Goal: Information Seeking & Learning: Learn about a topic

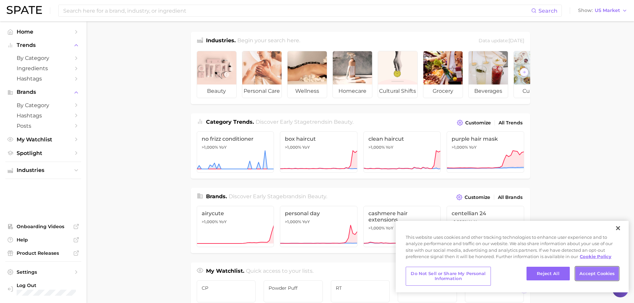
click at [607, 272] on button "Accept Cookies" at bounding box center [596, 274] width 43 height 14
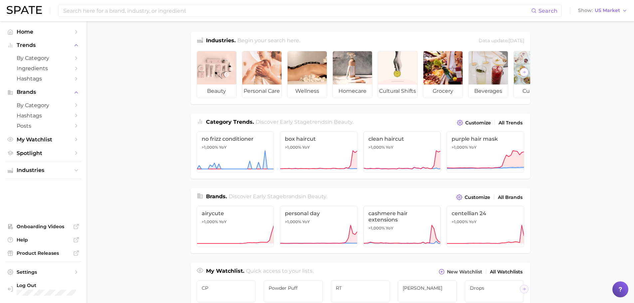
click at [586, 195] on main "Industries. Begin your search here. Data update: August 31st, 2025 beauty perso…" at bounding box center [359, 280] width 547 height 519
click at [139, 12] on input at bounding box center [297, 10] width 468 height 11
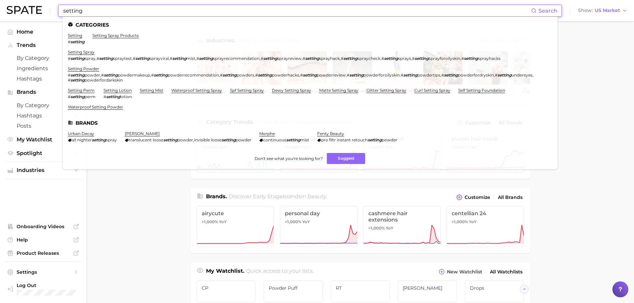
type input "setting"
click at [75, 38] on li "setting # setting" at bounding box center [76, 38] width 17 height 11
click at [73, 35] on link "setting" at bounding box center [75, 35] width 14 height 5
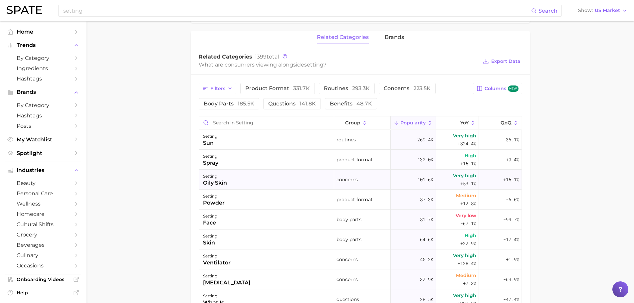
click at [246, 181] on div "setting oily skin" at bounding box center [266, 180] width 135 height 20
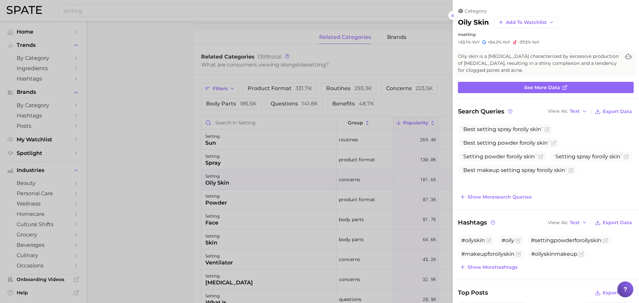
click at [380, 147] on div at bounding box center [319, 151] width 639 height 303
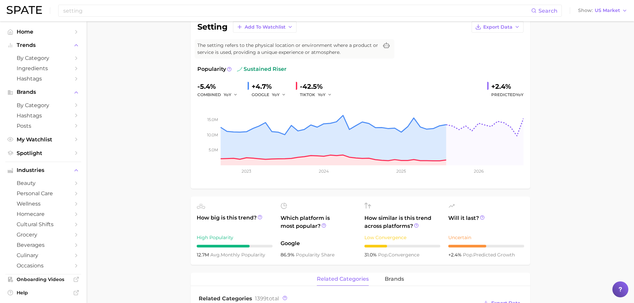
scroll to position [24, 0]
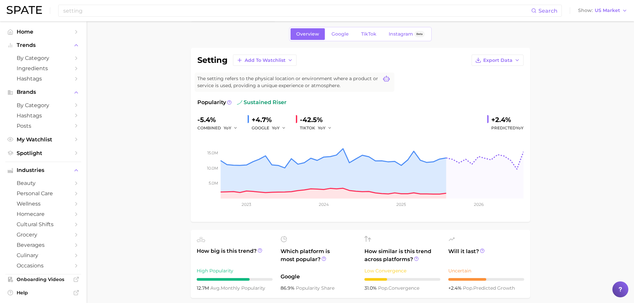
click at [386, 79] on icon at bounding box center [386, 79] width 7 height 7
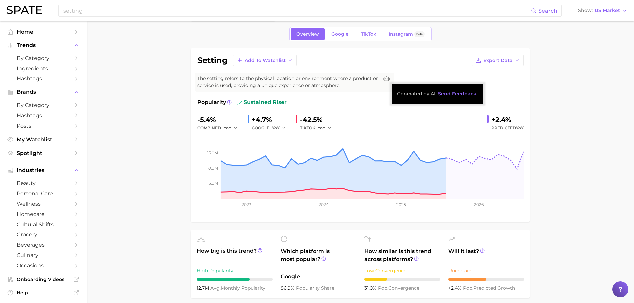
click at [337, 128] on div "-5.4% combined YoY +4.7% GOOGLE YoY -42.5% TIKTOK YoY +2.4% Predicted YoY" at bounding box center [360, 123] width 326 height 18
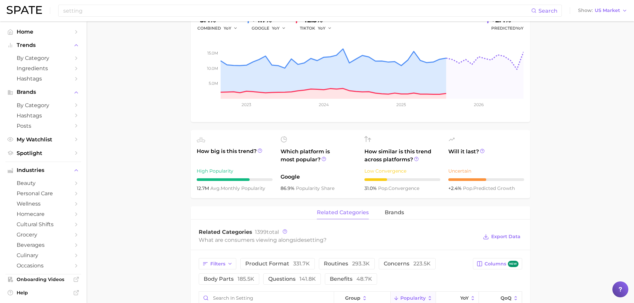
scroll to position [0, 0]
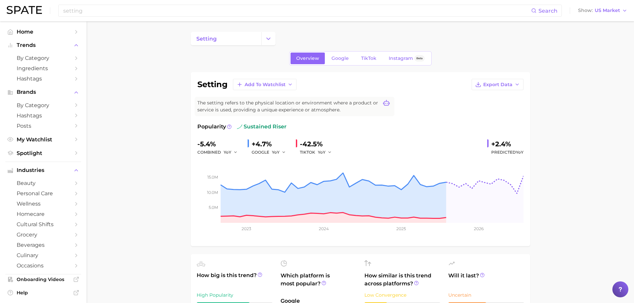
click at [389, 102] on icon at bounding box center [386, 103] width 7 height 7
click at [385, 101] on icon at bounding box center [386, 103] width 7 height 7
click at [451, 120] on span "Send Feedback" at bounding box center [457, 118] width 38 height 6
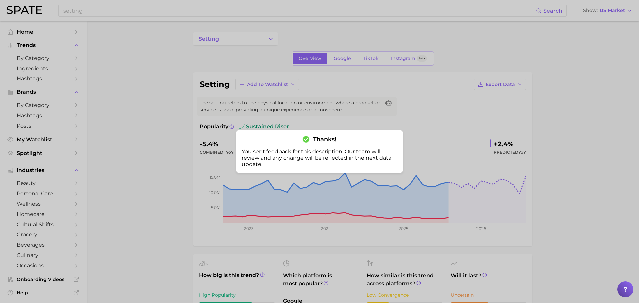
click at [459, 129] on div at bounding box center [319, 151] width 639 height 303
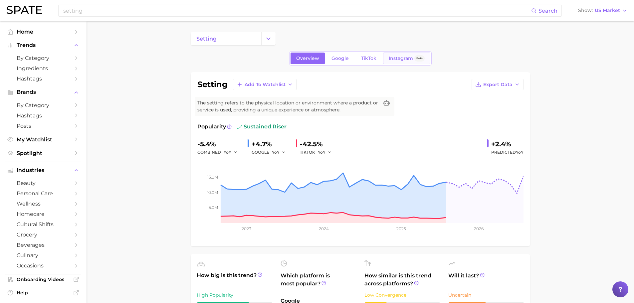
click at [414, 59] on span "Beta" at bounding box center [419, 58] width 10 height 6
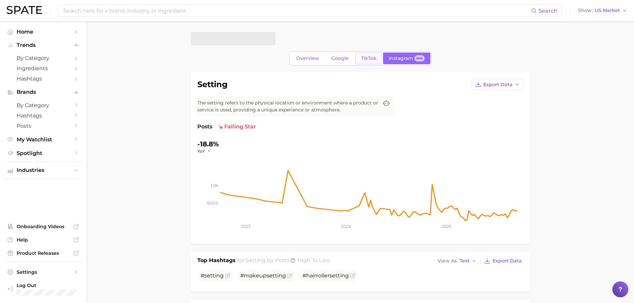
click at [359, 62] on link "TikTok" at bounding box center [368, 59] width 27 height 12
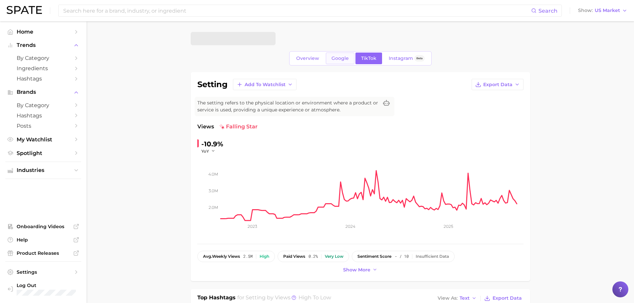
click at [332, 62] on link "Google" at bounding box center [340, 59] width 29 height 12
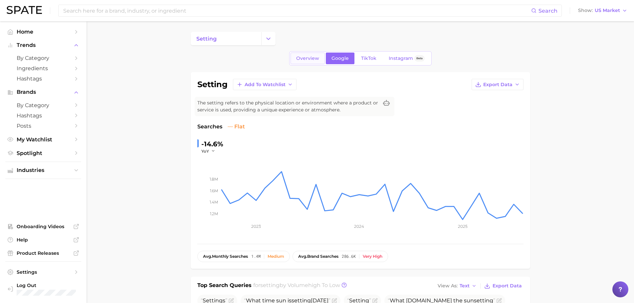
click at [320, 60] on link "Overview" at bounding box center [307, 59] width 34 height 12
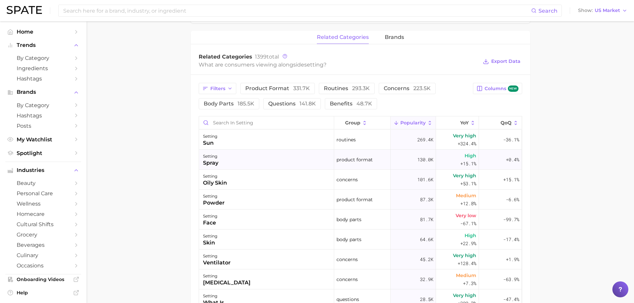
click at [235, 159] on div "setting spray" at bounding box center [266, 160] width 135 height 20
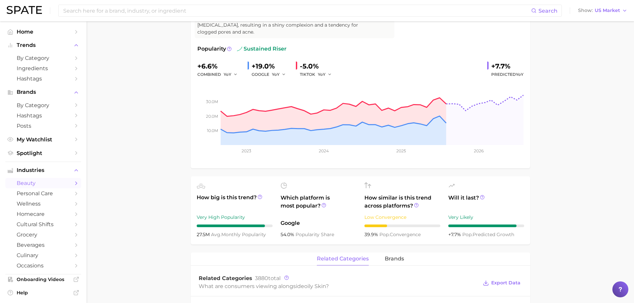
scroll to position [100, 0]
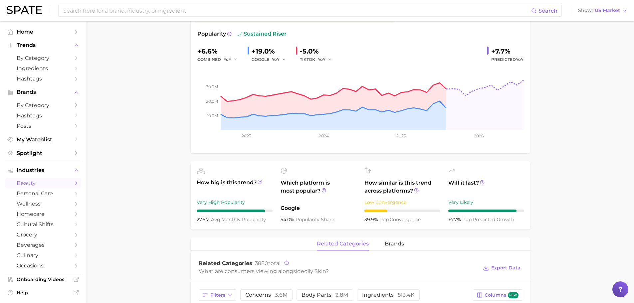
click at [221, 217] on span "avg. monthly popularity" at bounding box center [238, 220] width 55 height 6
click at [260, 180] on circle at bounding box center [260, 182] width 4 height 4
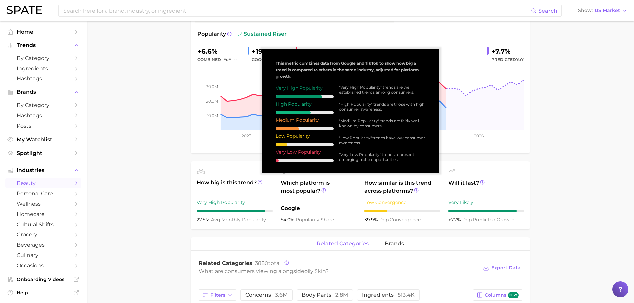
click at [531, 164] on main "1. skincare 2. face concerns 3. oily skin condition 4. oily skin Overview Googl…" at bounding box center [359, 293] width 547 height 745
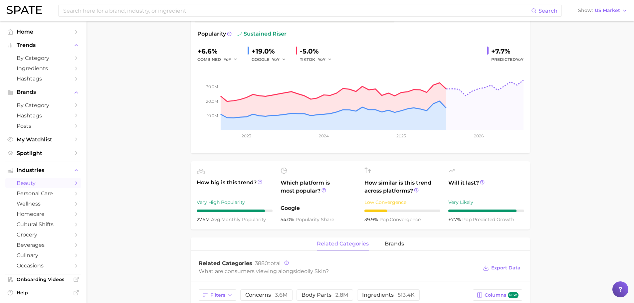
click at [539, 168] on main "1. skincare 2. face concerns 3. oily skin condition 4. oily skin Overview Googl…" at bounding box center [359, 293] width 547 height 745
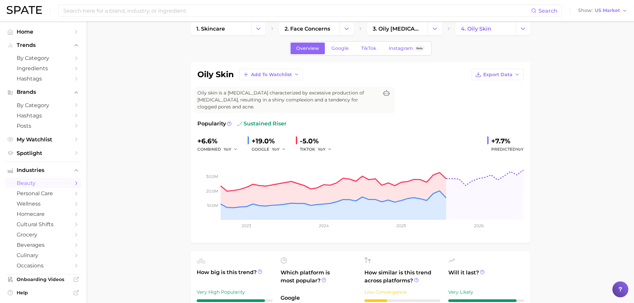
scroll to position [0, 0]
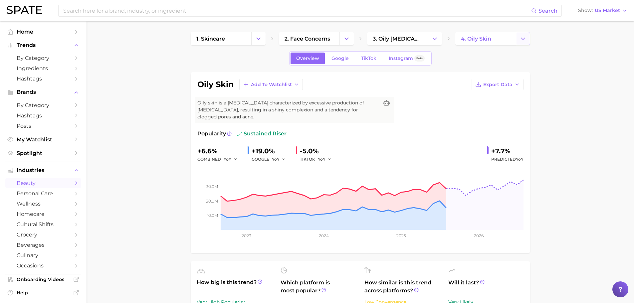
click at [523, 44] on button "Change Category" at bounding box center [523, 38] width 14 height 13
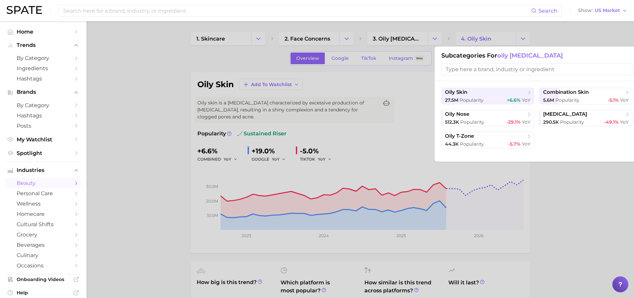
click at [581, 178] on div at bounding box center [317, 149] width 634 height 298
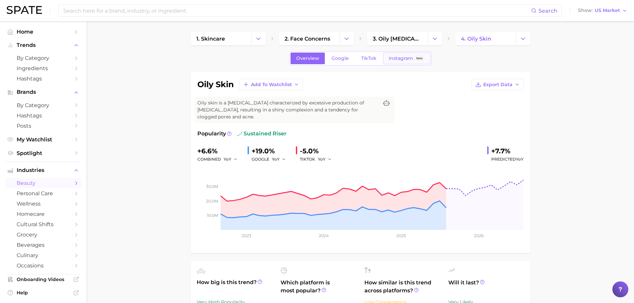
click at [407, 60] on span "Instagram" at bounding box center [401, 59] width 24 height 6
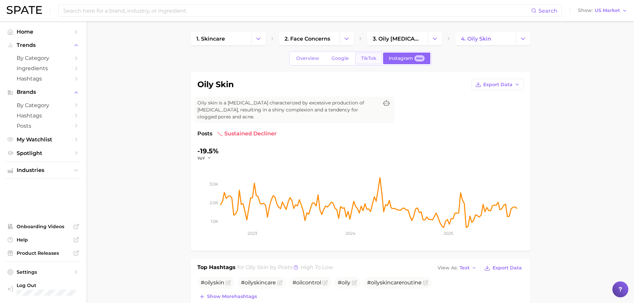
click at [373, 58] on span "TikTok" at bounding box center [368, 59] width 15 height 6
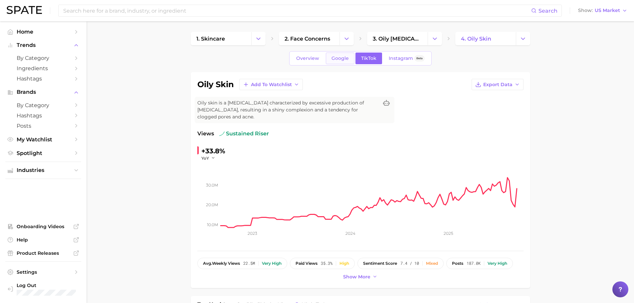
click at [336, 59] on span "Google" at bounding box center [339, 59] width 17 height 6
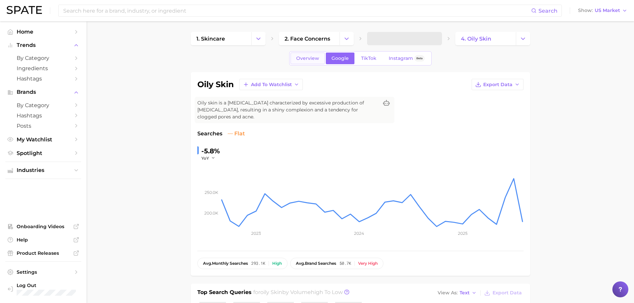
click at [310, 58] on span "Overview" at bounding box center [307, 59] width 23 height 6
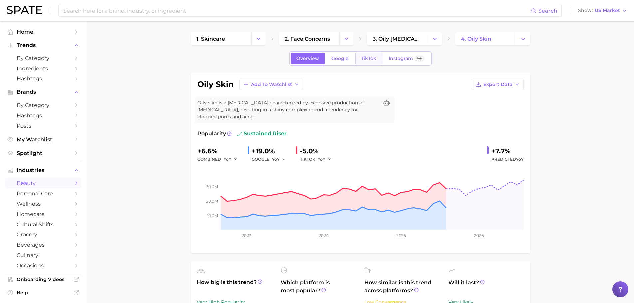
click at [362, 59] on span "TikTok" at bounding box center [368, 59] width 15 height 6
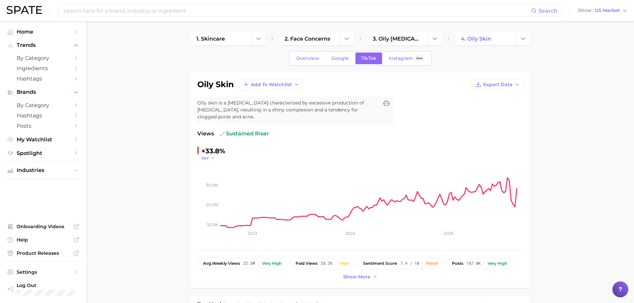
click at [213, 156] on icon "button" at bounding box center [213, 158] width 5 height 5
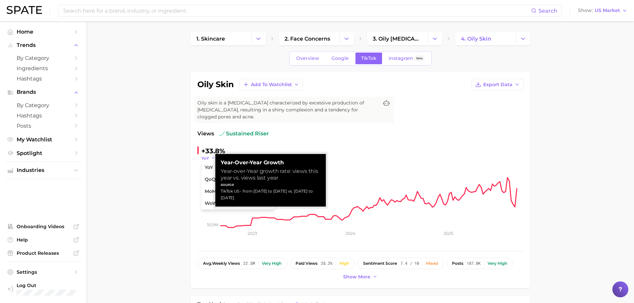
click at [213, 156] on icon "button" at bounding box center [213, 158] width 5 height 5
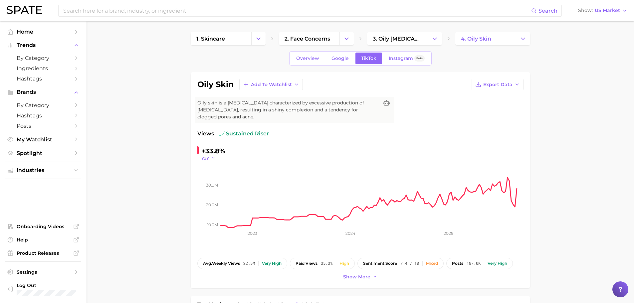
click at [211, 156] on icon "button" at bounding box center [213, 158] width 5 height 5
click at [214, 177] on span "QoQ" at bounding box center [210, 180] width 11 height 6
click at [214, 156] on icon "button" at bounding box center [215, 158] width 5 height 5
click at [213, 189] on span "MoM" at bounding box center [211, 192] width 12 height 6
click at [212, 161] on icon "10.0m 20.0m 30.0m 2023 2024 2025" at bounding box center [360, 202] width 326 height 83
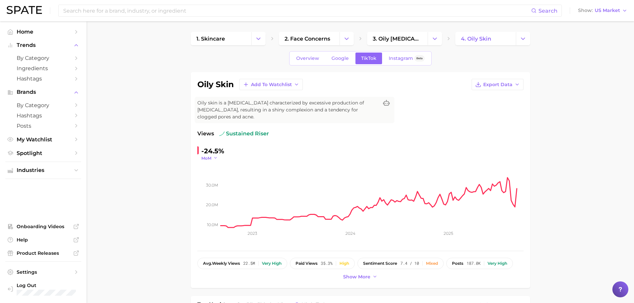
click at [212, 155] on button "MoM" at bounding box center [209, 158] width 17 height 6
click at [216, 201] on span "WoW" at bounding box center [211, 204] width 13 height 6
click at [216, 158] on polyline "button" at bounding box center [217, 158] width 2 height 1
click at [222, 162] on button "YoY" at bounding box center [237, 168] width 73 height 12
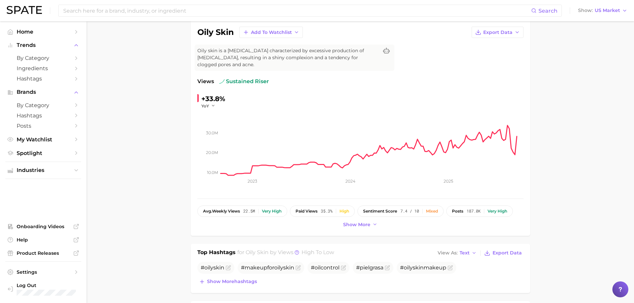
scroll to position [67, 0]
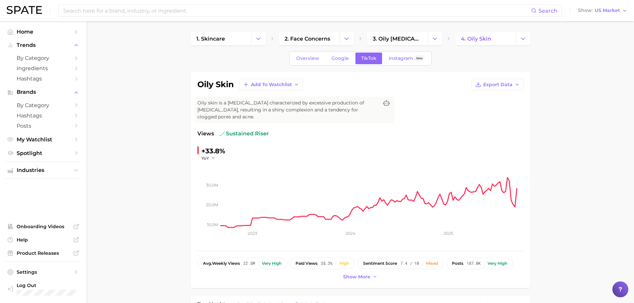
click at [316, 59] on span "Overview" at bounding box center [307, 59] width 23 height 6
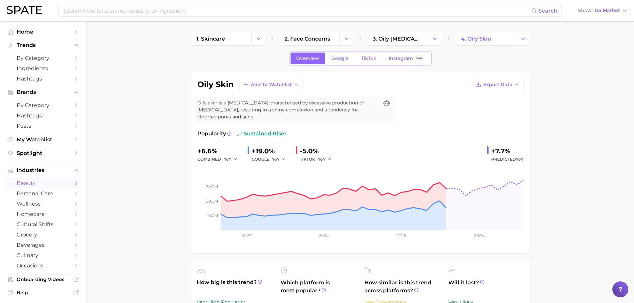
click at [316, 59] on span "Overview" at bounding box center [307, 59] width 23 height 6
click at [375, 57] on span "TikTok" at bounding box center [368, 59] width 15 height 6
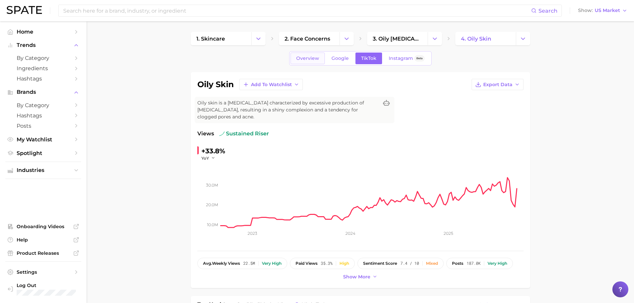
click at [303, 57] on span "Overview" at bounding box center [307, 59] width 23 height 6
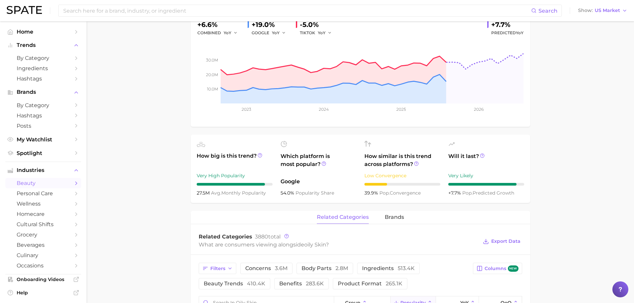
scroll to position [133, 0]
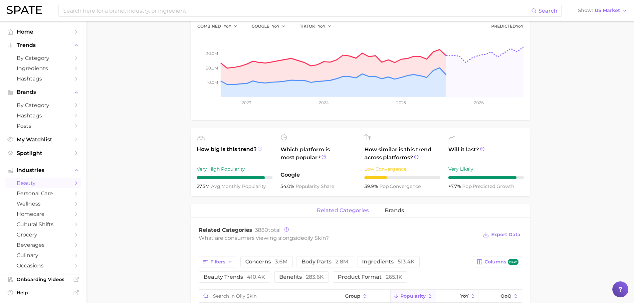
click at [259, 146] on icon at bounding box center [259, 148] width 5 height 5
click at [261, 147] on circle at bounding box center [260, 149] width 4 height 4
click at [261, 146] on icon at bounding box center [259, 148] width 5 height 5
drag, startPoint x: 197, startPoint y: 180, endPoint x: 211, endPoint y: 179, distance: 13.7
click at [211, 182] on div "27.5m avg. monthly popularity" at bounding box center [235, 186] width 76 height 8
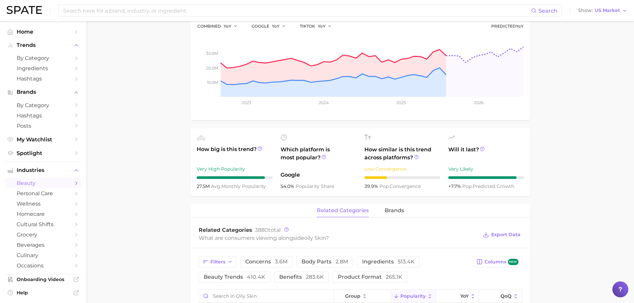
click at [212, 186] on ul "How big is this trend? Very High Popularity 27.5m avg. monthly popularity Which…" at bounding box center [360, 162] width 339 height 68
click at [258, 146] on icon at bounding box center [259, 148] width 5 height 5
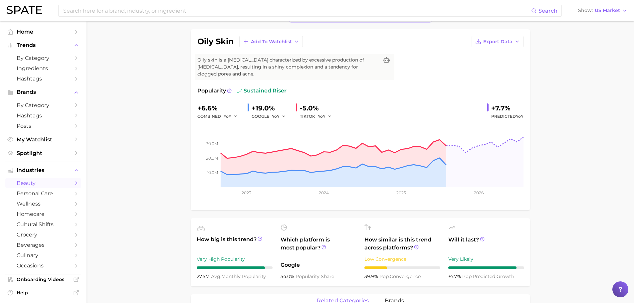
scroll to position [33, 0]
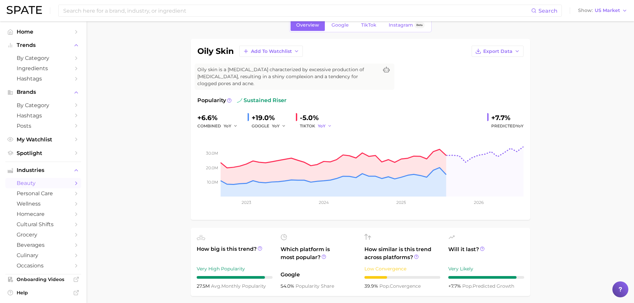
click at [329, 124] on icon "button" at bounding box center [329, 126] width 5 height 5
click at [229, 98] on icon at bounding box center [229, 100] width 5 height 5
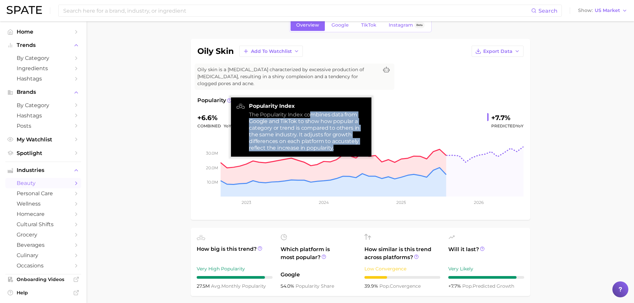
drag, startPoint x: 311, startPoint y: 114, endPoint x: 344, endPoint y: 146, distance: 45.6
click at [344, 146] on div "The Popularity Index combines data from Google and TikTok to show how popular a…" at bounding box center [307, 131] width 117 height 40
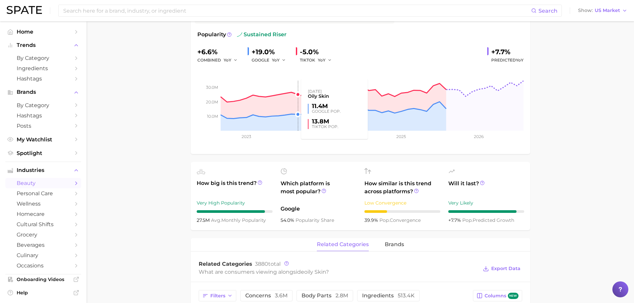
scroll to position [100, 0]
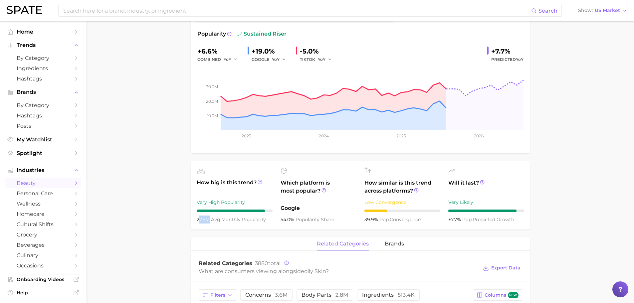
drag, startPoint x: 198, startPoint y: 211, endPoint x: 209, endPoint y: 212, distance: 10.4
click at [209, 217] on span "27.5m" at bounding box center [204, 220] width 14 height 6
click at [209, 219] on ul "How big is this trend? Very High Popularity 27.5m avg. monthly popularity Which…" at bounding box center [360, 195] width 339 height 68
drag, startPoint x: 213, startPoint y: 212, endPoint x: 256, endPoint y: 212, distance: 43.6
click at [256, 217] on span "avg. monthly popularity" at bounding box center [238, 220] width 55 height 6
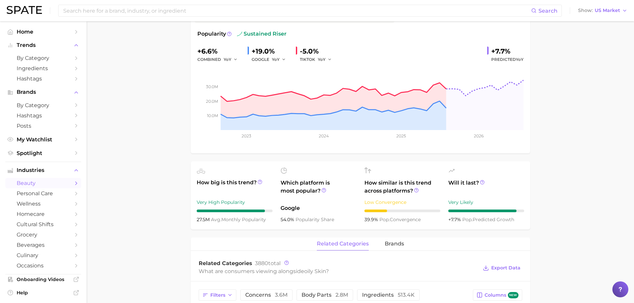
click at [260, 217] on span "avg. monthly popularity" at bounding box center [238, 220] width 55 height 6
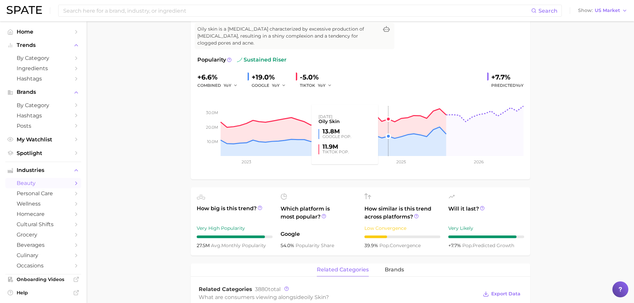
scroll to position [0, 0]
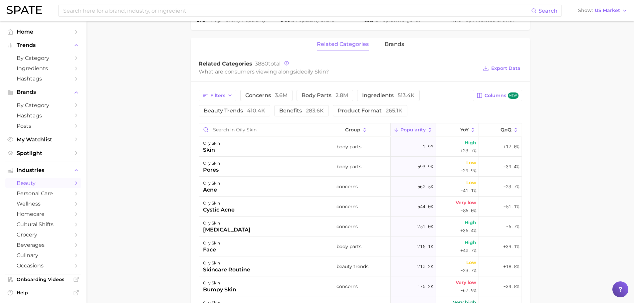
scroll to position [266, 0]
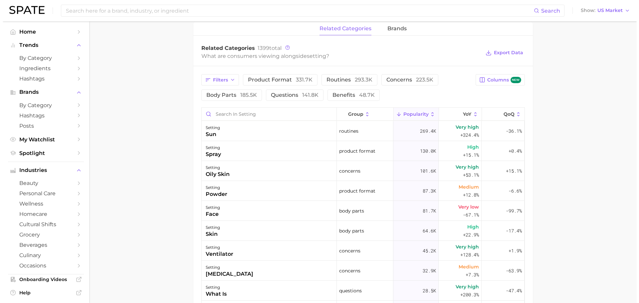
scroll to position [307, 0]
click at [220, 191] on div "setting" at bounding box center [214, 189] width 22 height 8
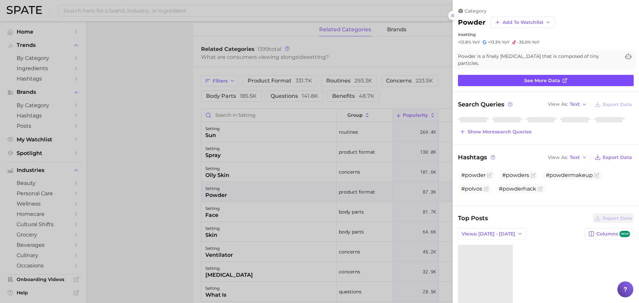
click at [482, 80] on link "See more data" at bounding box center [546, 80] width 176 height 11
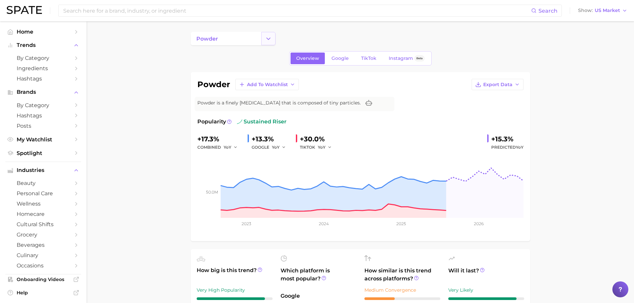
click at [261, 35] on button "Change Category" at bounding box center [268, 38] width 14 height 13
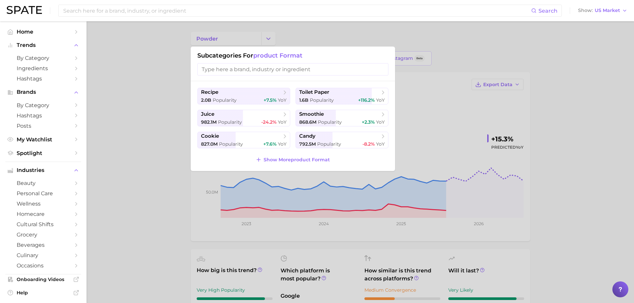
click at [276, 32] on div at bounding box center [317, 151] width 634 height 303
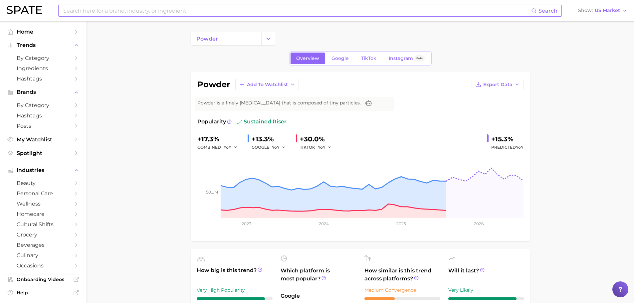
click at [174, 5] on input at bounding box center [297, 10] width 468 height 11
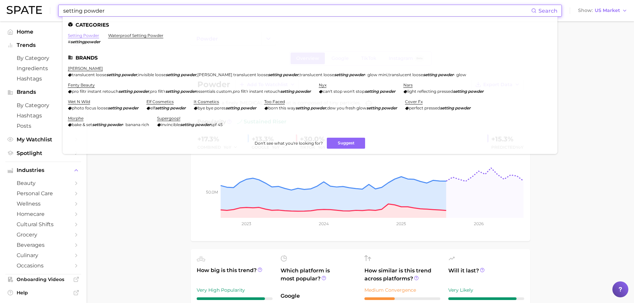
type input "setting powder"
click at [94, 37] on link "setting powder" at bounding box center [83, 35] width 31 height 5
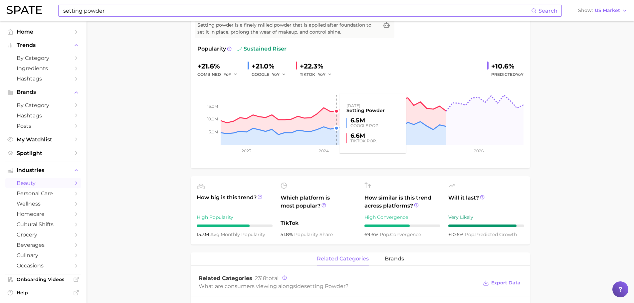
scroll to position [33, 0]
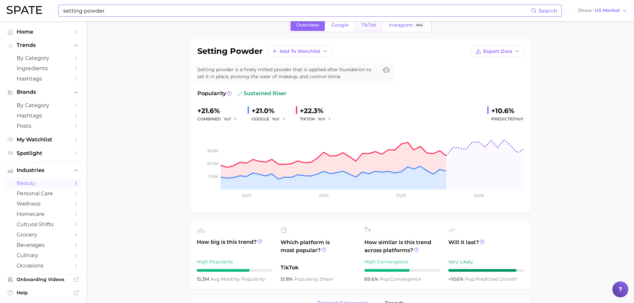
click at [366, 26] on span "TikTok" at bounding box center [368, 25] width 15 height 6
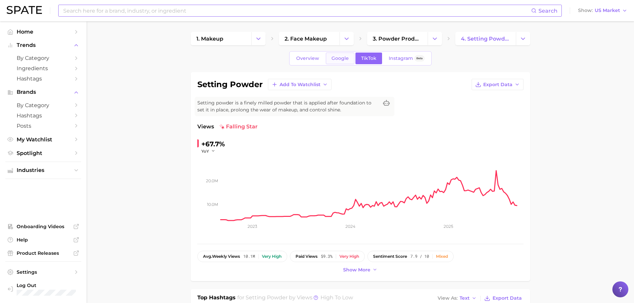
click at [335, 59] on span "Google" at bounding box center [339, 59] width 17 height 6
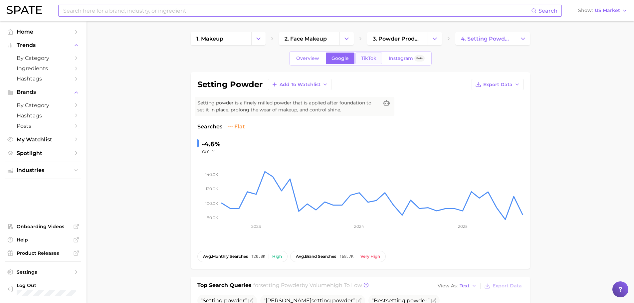
click at [375, 59] on span "TikTok" at bounding box center [368, 59] width 15 height 6
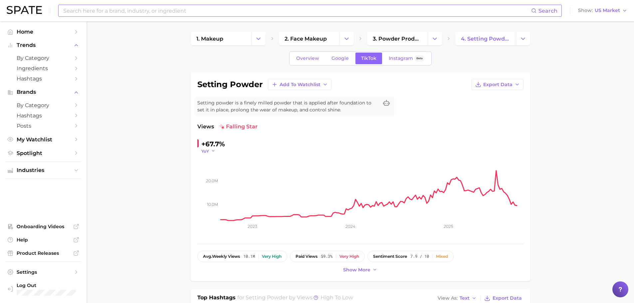
click at [211, 152] on icon "button" at bounding box center [213, 151] width 5 height 5
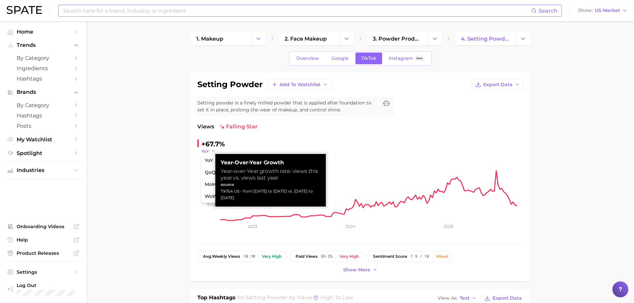
click at [212, 152] on icon "button" at bounding box center [213, 151] width 5 height 5
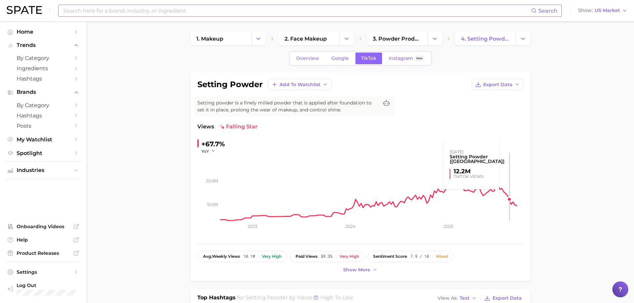
click at [512, 205] on rect at bounding box center [372, 187] width 303 height 67
click at [236, 258] on span "avg. weekly views" at bounding box center [221, 256] width 37 height 5
click at [261, 259] on button "avg. weekly views 10.1m Very high" at bounding box center [242, 256] width 90 height 11
click at [364, 278] on div "setting powder Add to Watchlist Export Data Setting powder is a finely milled p…" at bounding box center [360, 176] width 339 height 209
click at [364, 274] on button "Show more" at bounding box center [360, 269] width 38 height 9
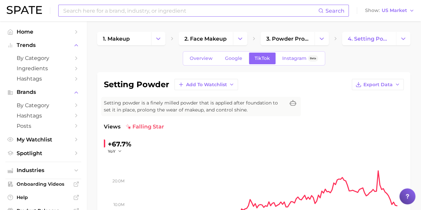
click at [143, 9] on input at bounding box center [190, 10] width 255 height 11
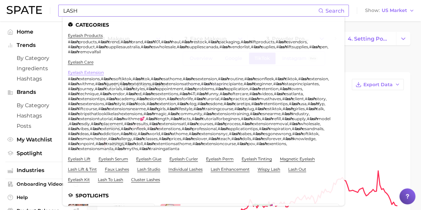
click at [88, 73] on link "eyelash extension" at bounding box center [86, 72] width 36 height 5
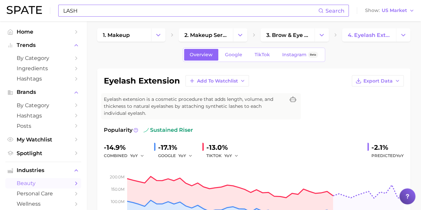
scroll to position [3, 0]
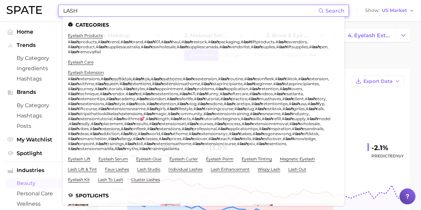
click at [130, 12] on input "LASH" at bounding box center [190, 10] width 255 height 11
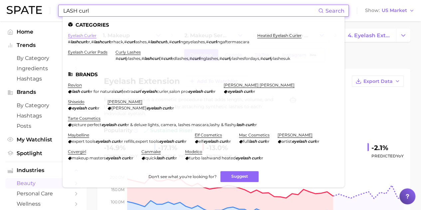
type input "LASH curl"
click at [78, 35] on link "eyelash curler" at bounding box center [82, 35] width 29 height 5
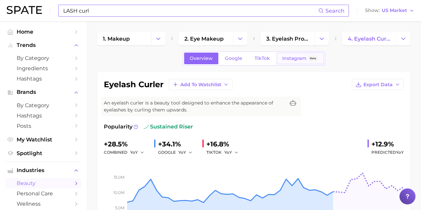
click at [288, 62] on link "Instagram Beta" at bounding box center [299, 59] width 47 height 12
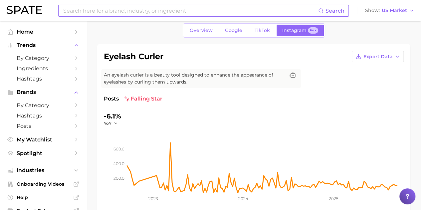
scroll to position [27, 0]
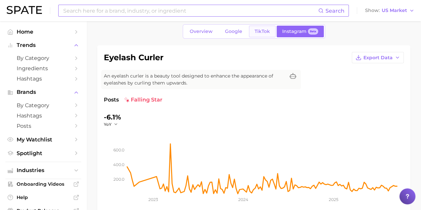
click at [258, 33] on span "TikTok" at bounding box center [261, 32] width 15 height 6
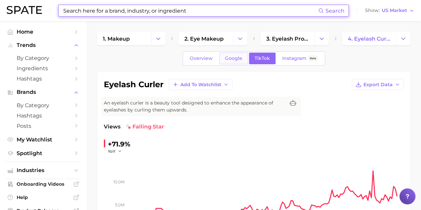
click at [232, 62] on link "Google" at bounding box center [233, 59] width 29 height 12
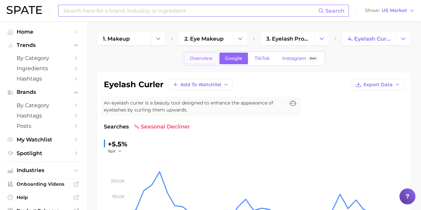
click at [200, 62] on div "Overview Google TikTok Instagram Beta" at bounding box center [254, 58] width 142 height 14
click at [200, 62] on link "Overview" at bounding box center [201, 59] width 34 height 12
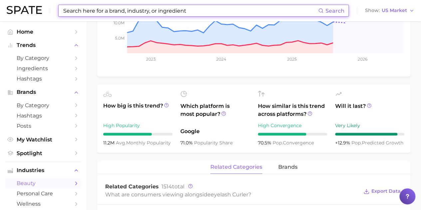
scroll to position [270, 0]
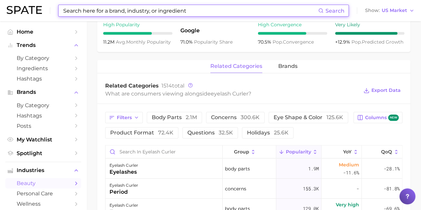
click at [166, 9] on input at bounding box center [190, 10] width 255 height 11
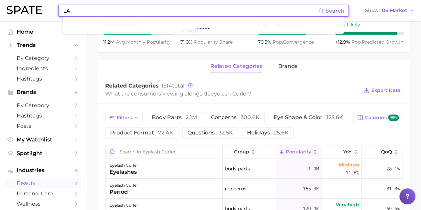
type input "L"
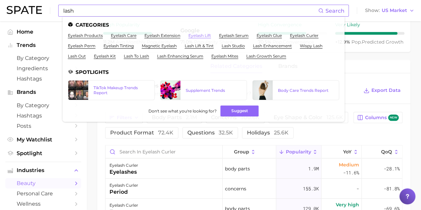
click at [194, 37] on link "eyelash lift" at bounding box center [199, 35] width 23 height 5
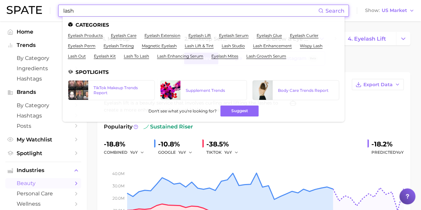
click at [137, 6] on input "lash" at bounding box center [190, 10] width 255 height 11
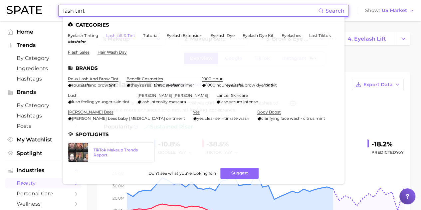
type input "lash tint"
click at [125, 38] on link "lash lift & tint" at bounding box center [120, 35] width 29 height 5
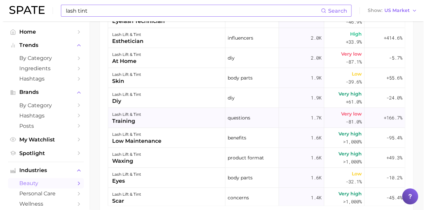
scroll to position [161, 0]
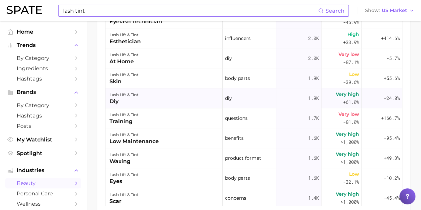
click at [121, 101] on div "diy" at bounding box center [123, 101] width 29 height 8
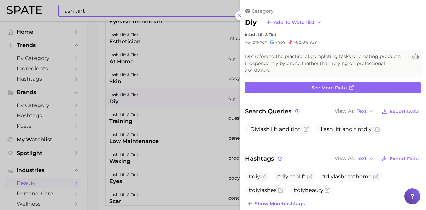
scroll to position [0, 0]
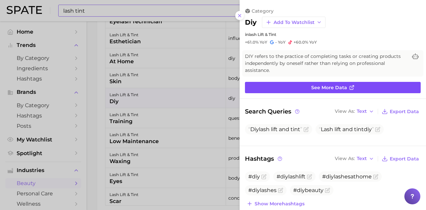
click at [344, 89] on link "See more data" at bounding box center [333, 87] width 176 height 11
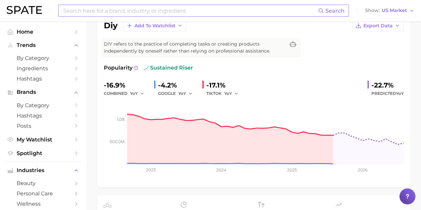
scroll to position [79, 0]
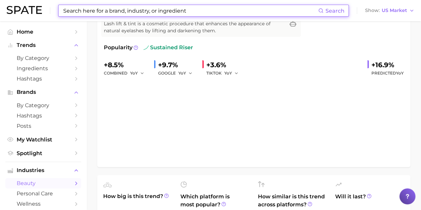
type input "lash tint"
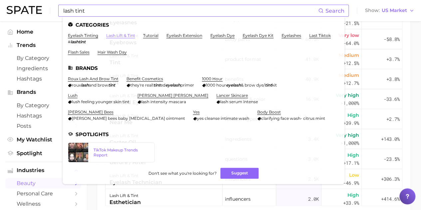
click at [128, 35] on link "lash lift & tint" at bounding box center [120, 35] width 29 height 5
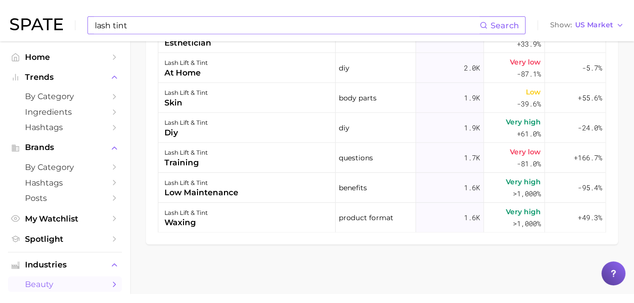
scroll to position [143, 0]
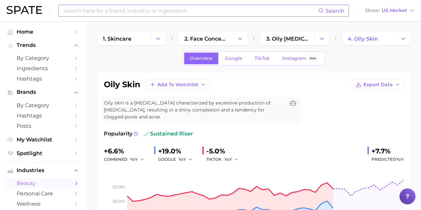
click at [136, 11] on input at bounding box center [190, 10] width 255 height 11
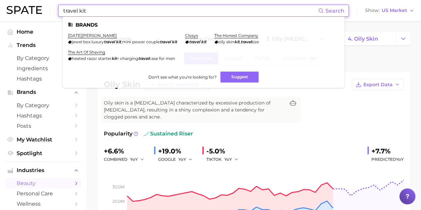
type input "travel kit"
click at [192, 36] on link "closys" at bounding box center [191, 35] width 13 height 5
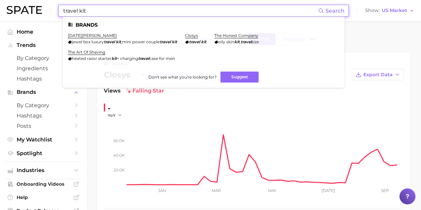
click at [98, 10] on input "travel kit" at bounding box center [190, 10] width 255 height 11
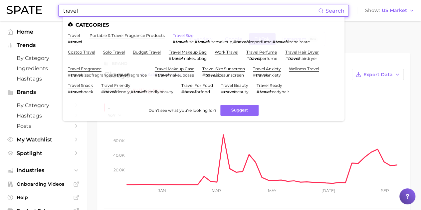
type input "travel"
click at [188, 36] on link "travel size" at bounding box center [183, 35] width 21 height 5
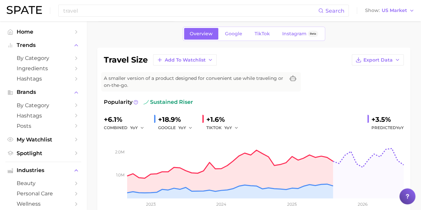
scroll to position [24, 0]
click at [265, 35] on span "TikTok" at bounding box center [261, 34] width 15 height 6
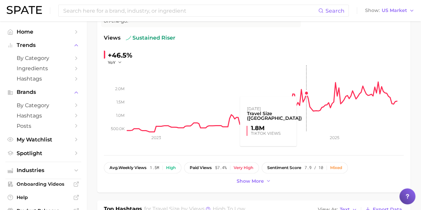
scroll to position [89, 0]
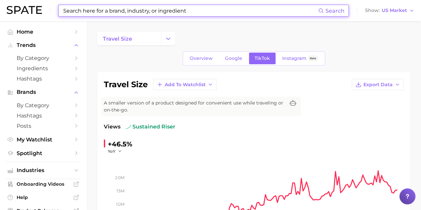
click at [138, 13] on input at bounding box center [190, 10] width 255 height 11
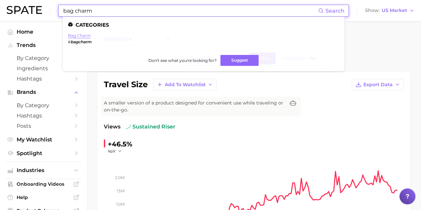
type input "bag charm"
click at [88, 34] on link "bag charm" at bounding box center [79, 35] width 23 height 5
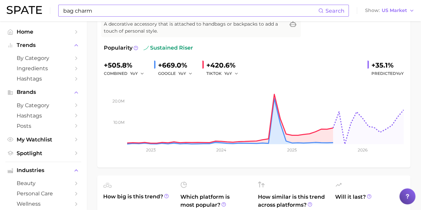
scroll to position [67, 0]
